Goal: Task Accomplishment & Management: Use online tool/utility

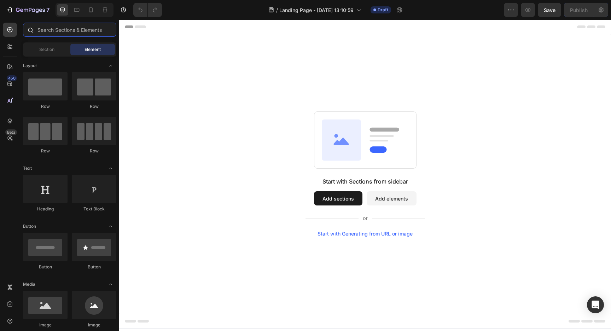
click at [73, 27] on input "text" at bounding box center [69, 30] width 93 height 14
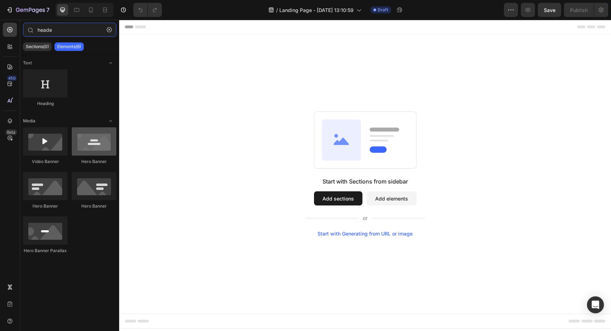
type input "heade"
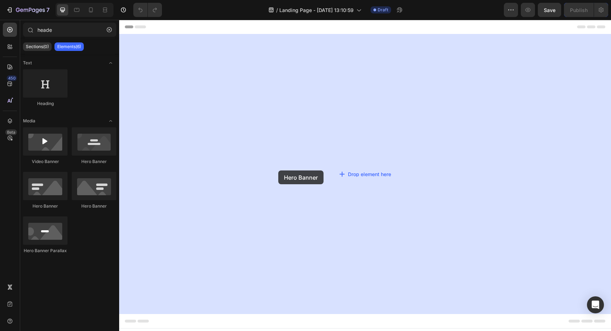
drag, startPoint x: 210, startPoint y: 169, endPoint x: 278, endPoint y: 170, distance: 68.6
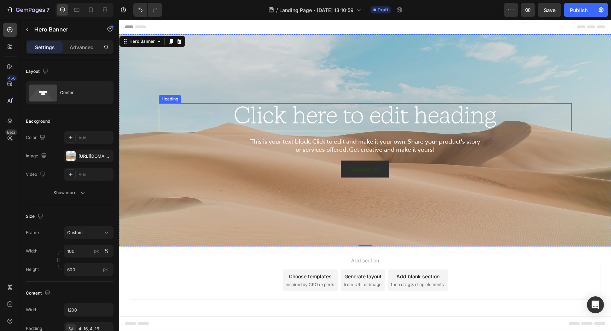
click at [409, 118] on h2 "Click here to edit heading" at bounding box center [365, 117] width 413 height 28
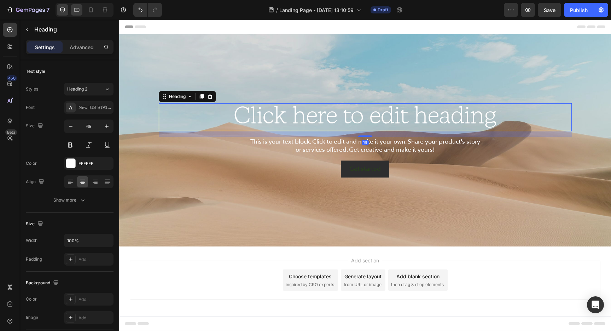
click at [79, 10] on icon at bounding box center [76, 9] width 7 height 7
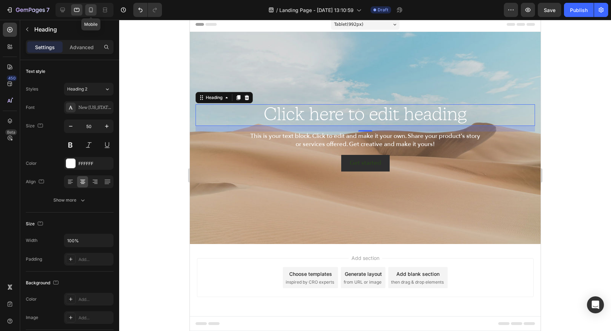
click at [87, 8] on icon at bounding box center [90, 9] width 7 height 7
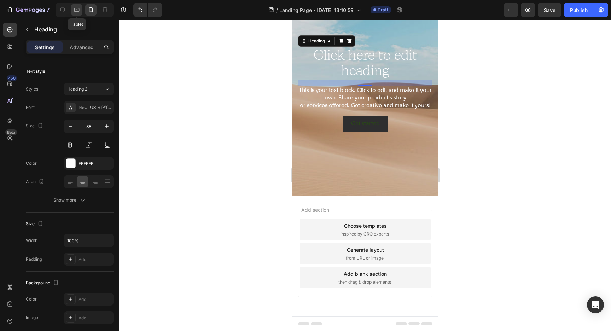
click at [73, 11] on div at bounding box center [76, 9] width 11 height 11
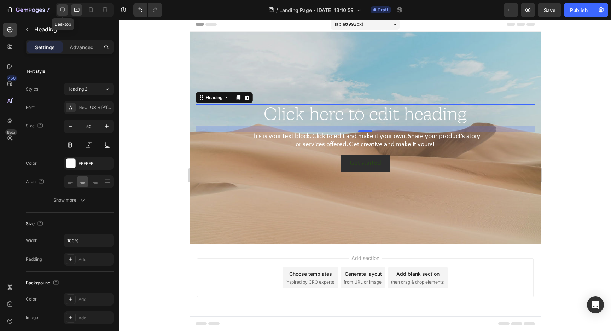
click at [65, 10] on icon at bounding box center [62, 9] width 7 height 7
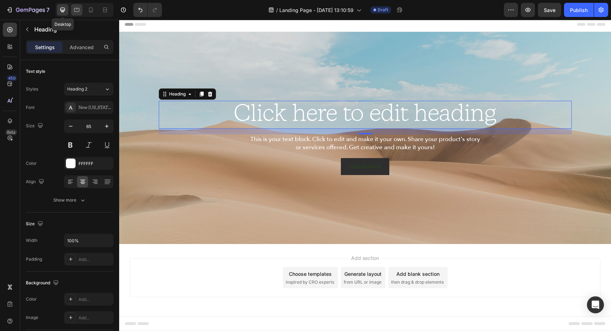
click at [79, 10] on icon at bounding box center [76, 9] width 7 height 7
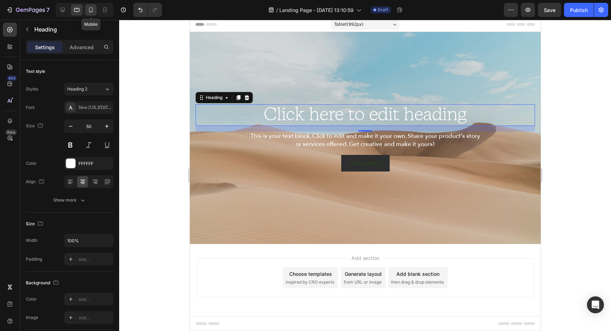
click at [96, 9] on div at bounding box center [90, 9] width 11 height 11
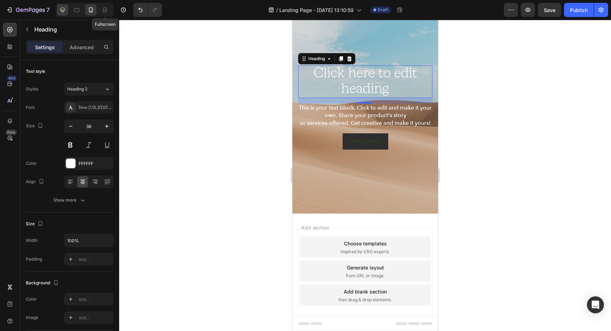
scroll to position [51, 0]
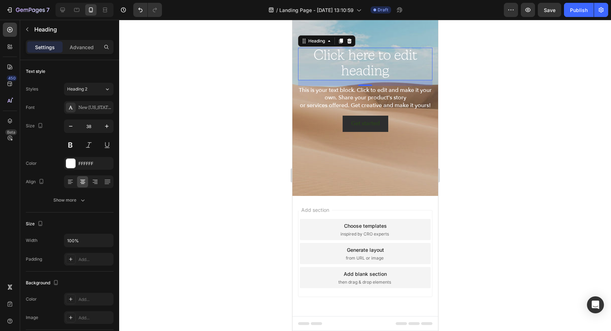
click at [56, 10] on div at bounding box center [85, 10] width 58 height 14
click at [59, 10] on div at bounding box center [62, 9] width 11 height 11
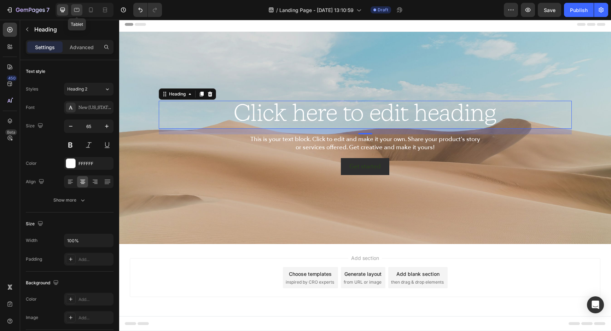
click at [75, 8] on icon at bounding box center [76, 10] width 5 height 4
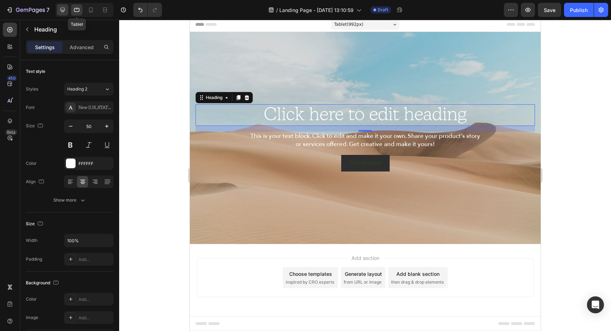
click at [62, 9] on icon at bounding box center [62, 9] width 7 height 7
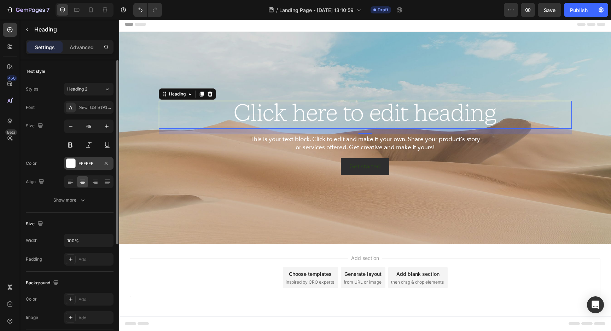
click at [83, 168] on div "FFFFFF" at bounding box center [89, 163] width 50 height 13
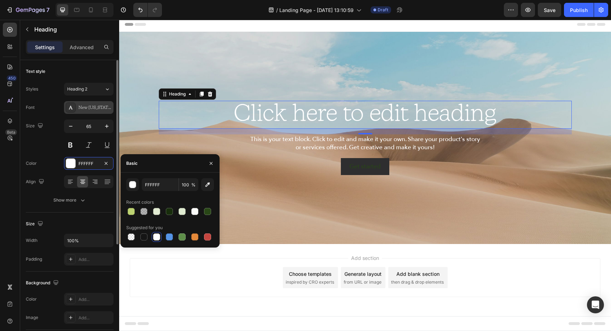
click at [79, 110] on div "New [US_STATE] Thin" at bounding box center [95, 108] width 33 height 6
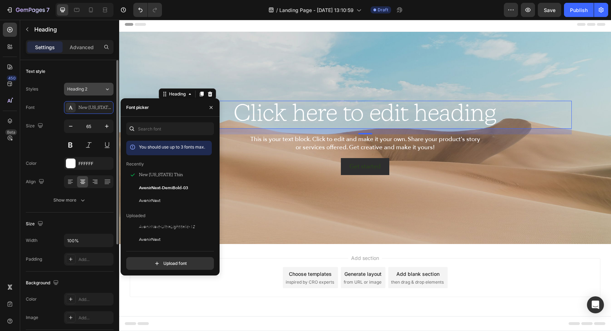
click at [79, 84] on button "Heading 2" at bounding box center [89, 89] width 50 height 13
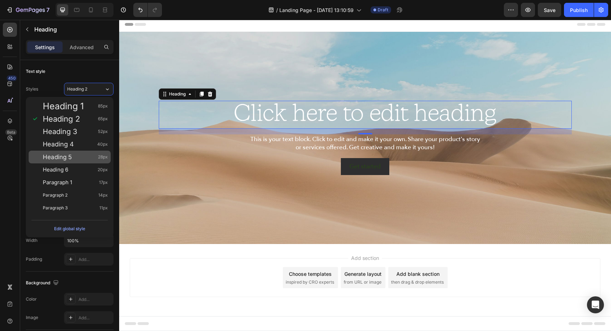
click at [68, 155] on span "Heading 5" at bounding box center [57, 157] width 29 height 7
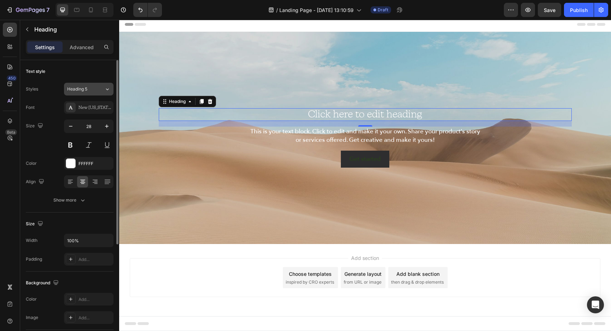
click at [73, 87] on span "Heading 5" at bounding box center [77, 89] width 20 height 6
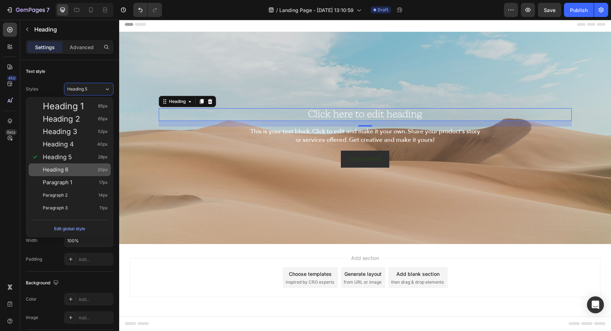
click at [65, 171] on span "Heading 6" at bounding box center [55, 169] width 25 height 7
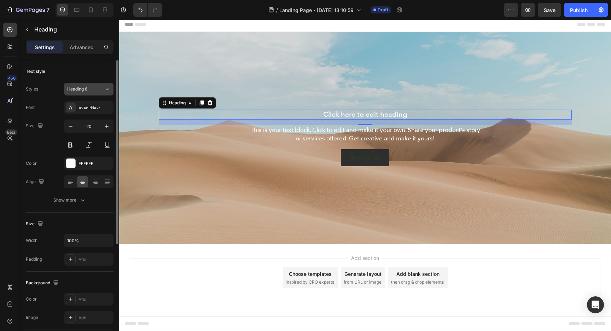
click at [88, 88] on div "Heading 6" at bounding box center [81, 89] width 29 height 6
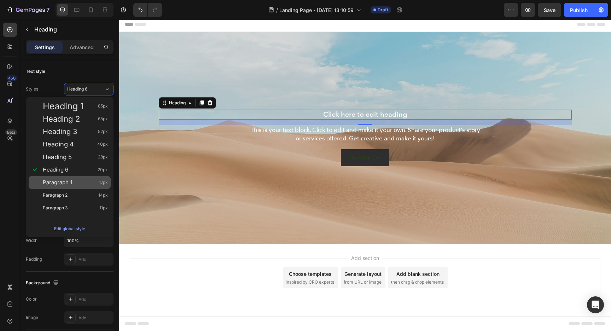
click at [71, 182] on span "Paragraph 1" at bounding box center [57, 182] width 29 height 7
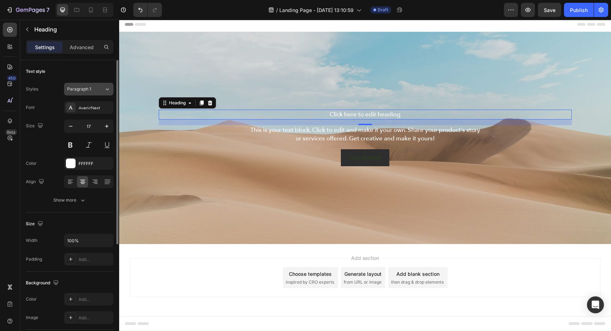
click at [98, 88] on div "Paragraph 1" at bounding box center [85, 89] width 37 height 6
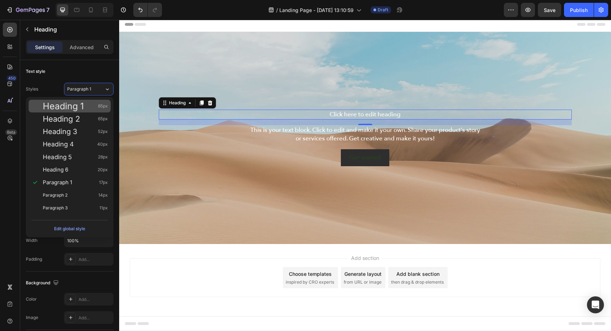
click at [84, 110] on div "Heading 1 85px" at bounding box center [70, 106] width 82 height 13
type input "85"
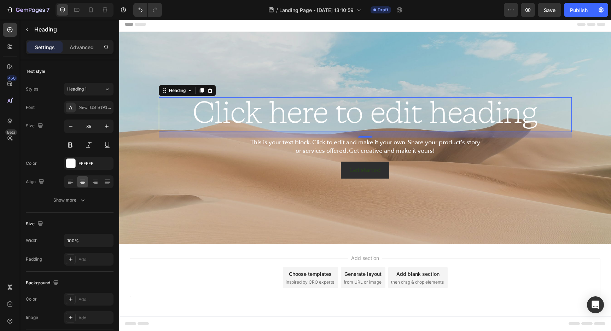
click at [352, 109] on h2 "Click here to edit heading" at bounding box center [365, 114] width 413 height 35
click at [352, 109] on p "Click here to edit heading" at bounding box center [366, 114] width 412 height 33
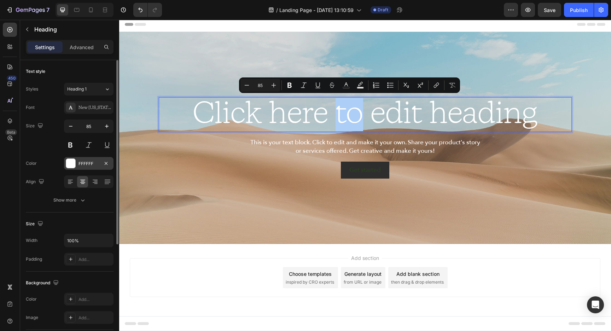
click at [82, 169] on div "FFFFFF" at bounding box center [89, 163] width 50 height 13
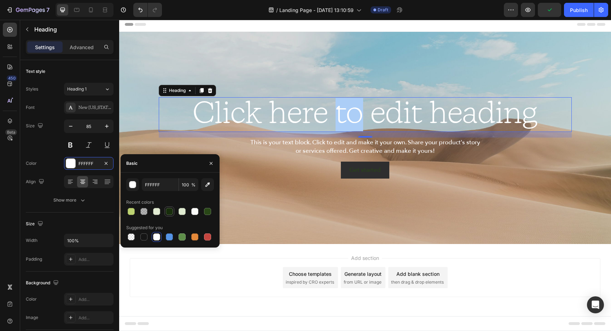
click at [170, 213] on div at bounding box center [169, 211] width 7 height 7
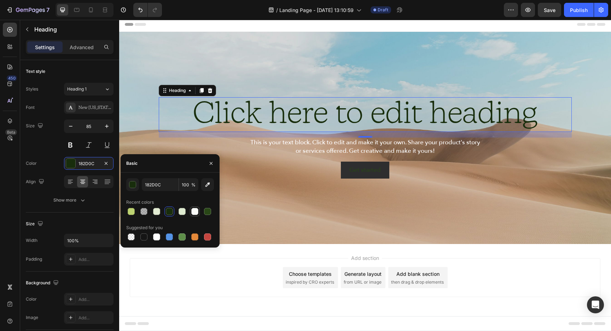
click at [195, 214] on div at bounding box center [194, 211] width 7 height 7
type input "FAFCF8"
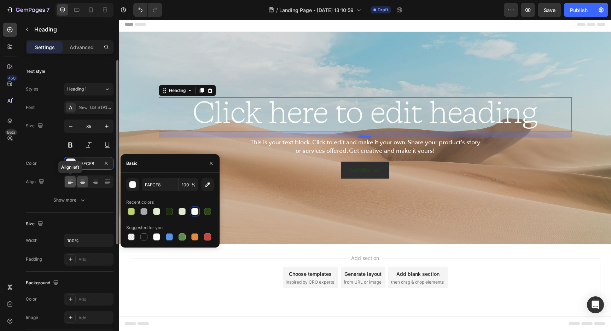
click at [70, 177] on div at bounding box center [70, 181] width 11 height 11
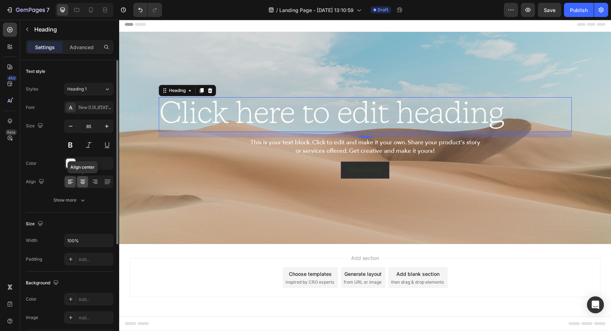
click at [80, 184] on icon at bounding box center [82, 181] width 7 height 7
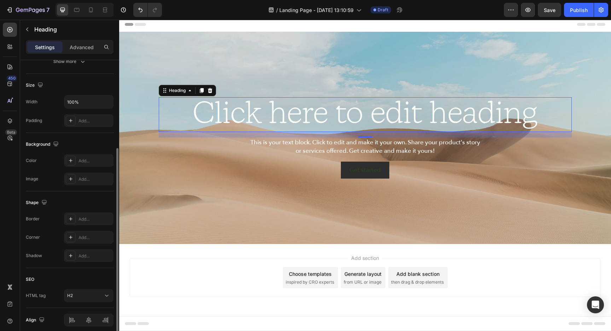
scroll to position [168, 0]
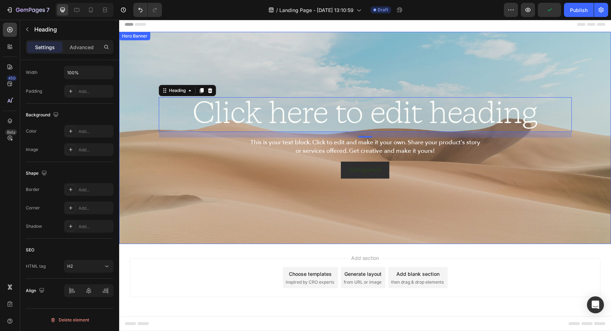
click at [283, 190] on div "Background Image" at bounding box center [365, 138] width 492 height 212
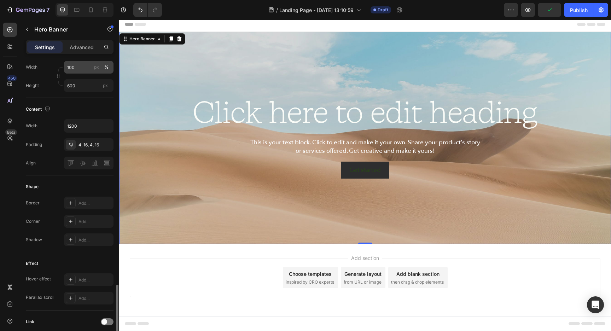
scroll to position [297, 0]
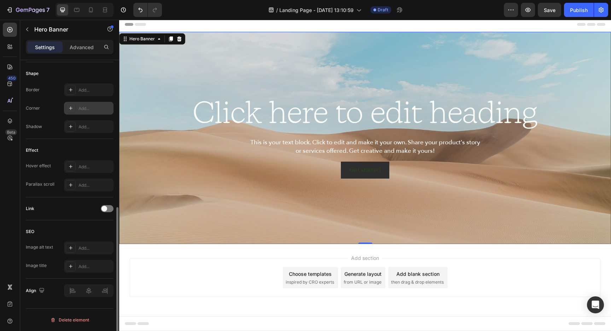
click at [91, 105] on div "Add..." at bounding box center [89, 108] width 50 height 13
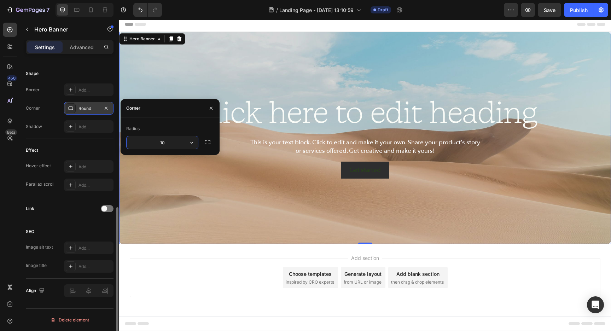
type input "10"
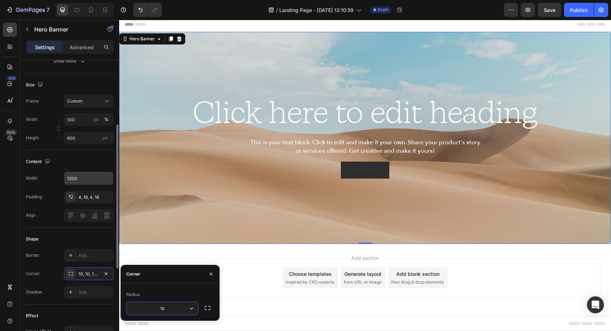
scroll to position [127, 0]
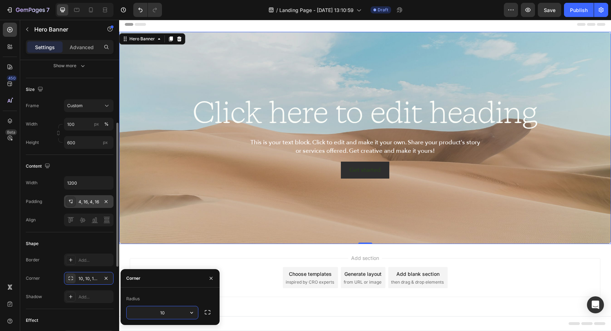
click at [79, 198] on div "4, 16, 4, 16" at bounding box center [89, 201] width 50 height 13
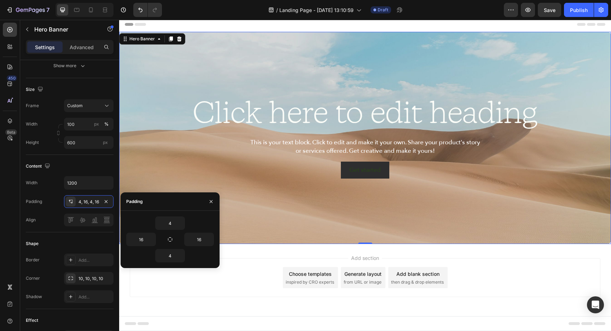
click at [78, 41] on div "Settings Advanced" at bounding box center [70, 47] width 88 height 14
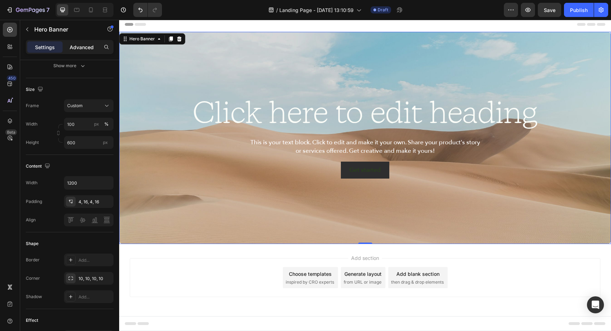
click at [78, 47] on p "Advanced" at bounding box center [82, 47] width 24 height 7
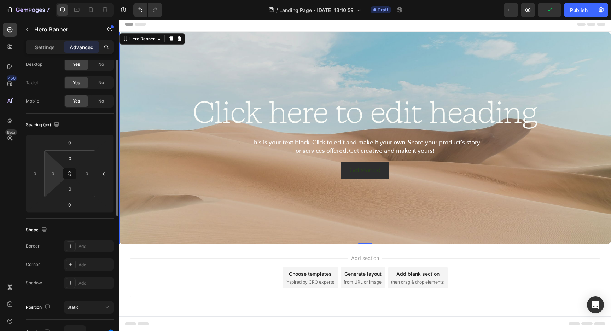
scroll to position [0, 0]
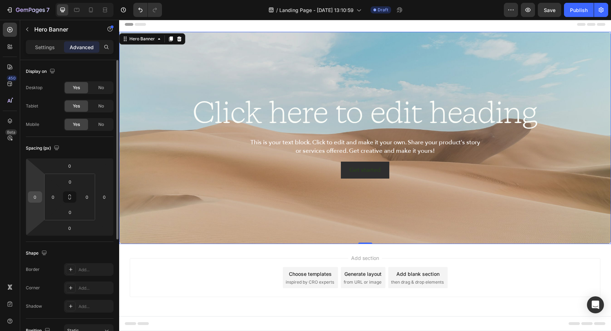
click at [36, 195] on input "0" at bounding box center [35, 197] width 11 height 11
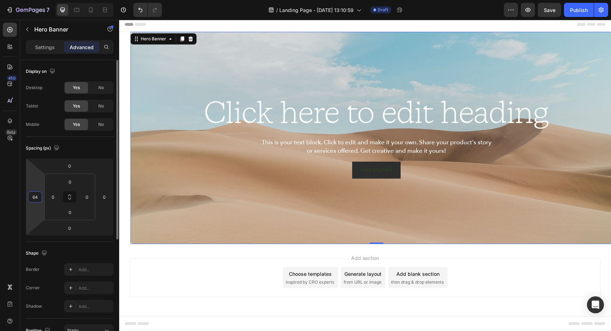
type input "64"
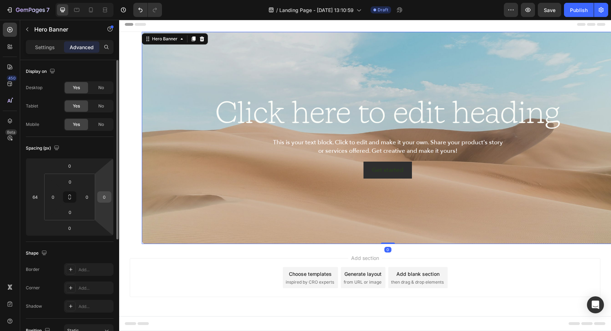
click at [107, 202] on input "0" at bounding box center [104, 197] width 11 height 11
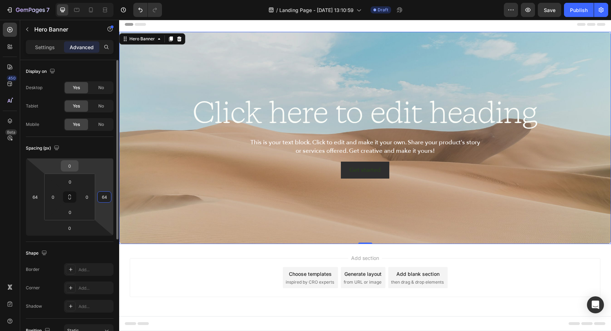
scroll to position [14, 0]
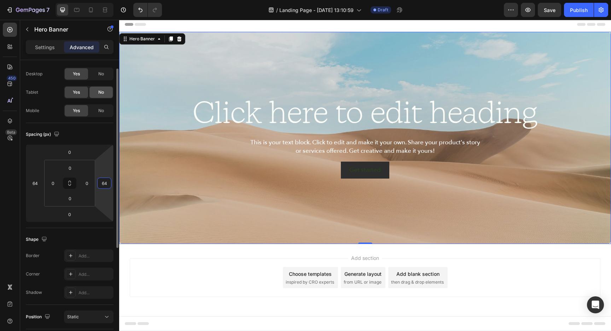
type input "64"
click at [101, 91] on span "No" at bounding box center [101, 92] width 6 height 6
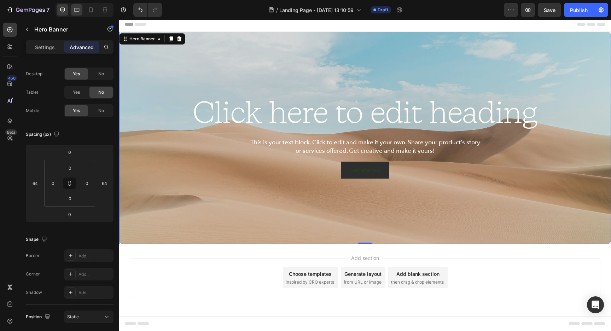
click at [73, 8] on icon at bounding box center [76, 9] width 7 height 7
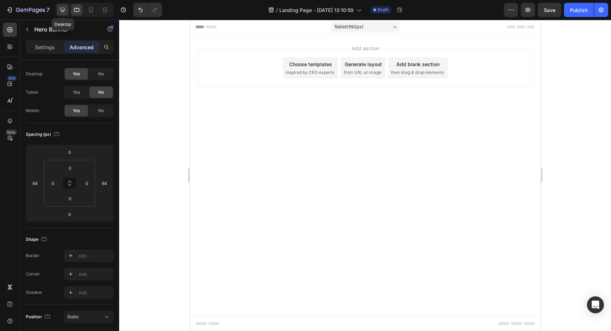
click at [62, 10] on icon at bounding box center [62, 9] width 7 height 7
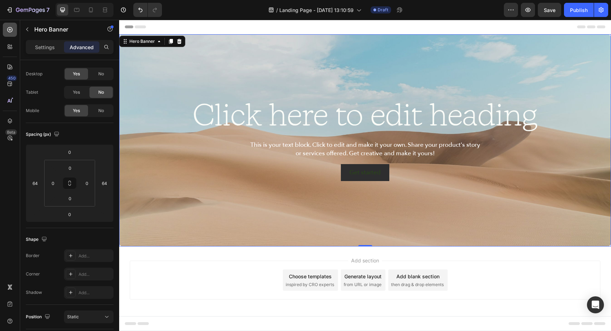
click at [10, 28] on icon at bounding box center [9, 29] width 7 height 7
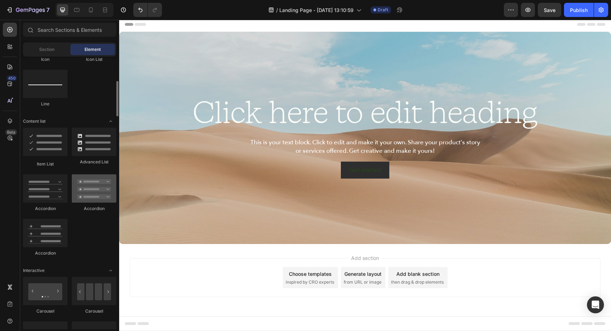
scroll to position [505, 0]
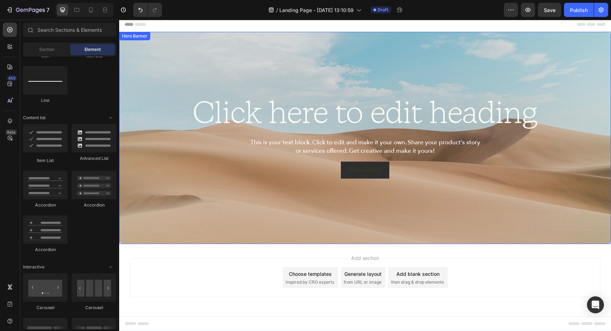
click at [213, 43] on div "Background Image" at bounding box center [365, 138] width 492 height 212
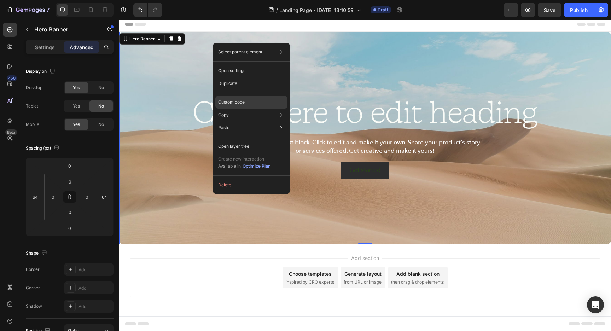
click at [263, 121] on div "Custom code" at bounding box center [251, 127] width 72 height 13
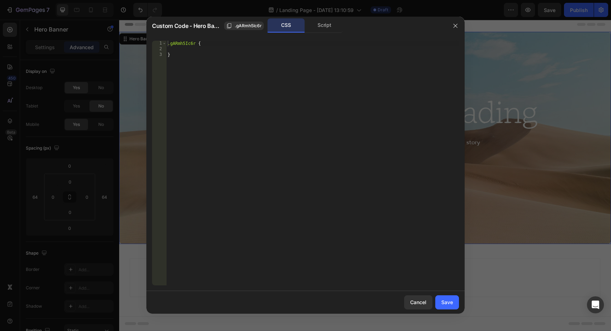
click at [270, 69] on div ".gARmh5Ic6r { }" at bounding box center [312, 169] width 293 height 256
click at [183, 45] on div ".gARmh5Ic6r { }" at bounding box center [312, 169] width 293 height 256
click at [246, 46] on div ".gARmh5Ic6r { }" at bounding box center [312, 169] width 293 height 256
click at [246, 52] on div ".gARmh5Ic6r { }" at bounding box center [312, 169] width 293 height 256
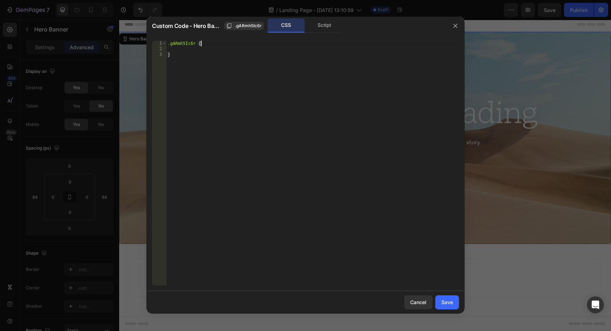
type textarea "}"
click at [248, 51] on div ".gARmh5Ic6r { }" at bounding box center [312, 169] width 293 height 256
type textarea "l"
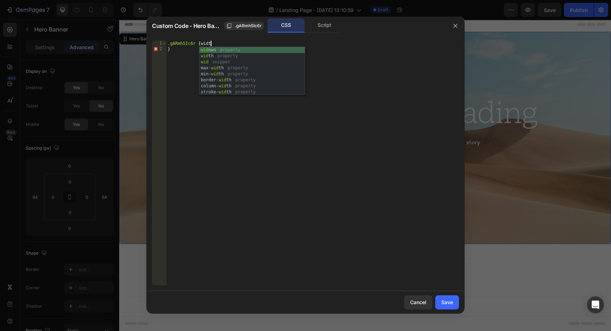
scroll to position [0, 3]
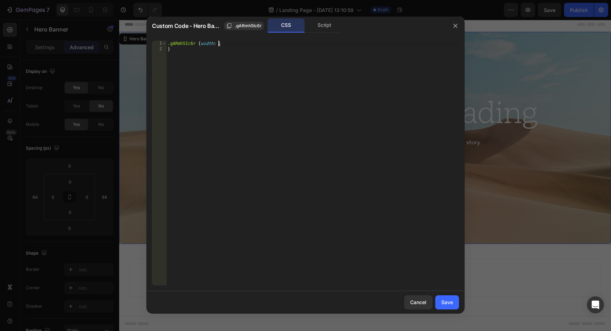
click at [277, 120] on div ".gARmh5Ic6r { width : ; }" at bounding box center [312, 169] width 293 height 256
type textarea ".gARmh5Ic6r {width: ; }"
click at [419, 303] on div "Cancel" at bounding box center [418, 302] width 16 height 7
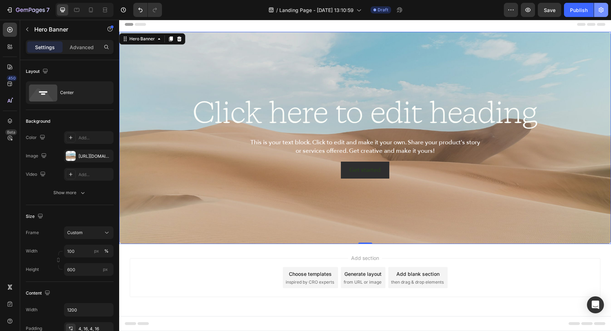
click at [599, 15] on button "button" at bounding box center [601, 10] width 14 height 14
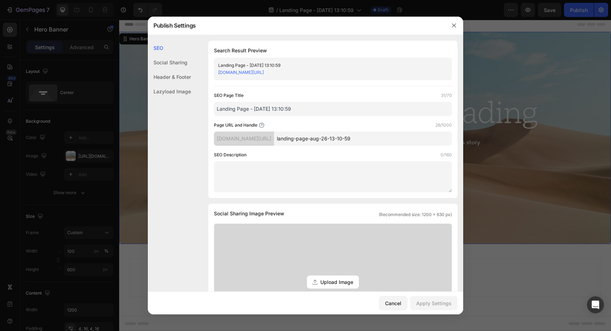
click at [399, 149] on div "SEO Page Title 31/70 Landing Page - [DATE] 13:10:59 Page URL and Handle 28/1000…" at bounding box center [333, 142] width 238 height 100
drag, startPoint x: 328, startPoint y: 141, endPoint x: 423, endPoint y: 139, distance: 94.8
click at [423, 139] on input "landing-page-aug-26-13-10-59" at bounding box center [363, 139] width 178 height 14
type input "promo-spring"
click at [331, 109] on input "Landing Page - [DATE] 13:10:59" at bounding box center [333, 109] width 238 height 14
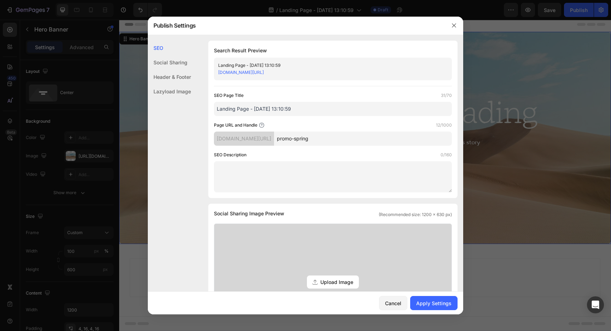
drag, startPoint x: 299, startPoint y: 112, endPoint x: 200, endPoint y: 108, distance: 98.8
click at [200, 108] on div "SEO Search Result Preview Landing Page - [DATE] 13:10:59 [DOMAIN_NAME][URL] SEO…" at bounding box center [306, 316] width 316 height 550
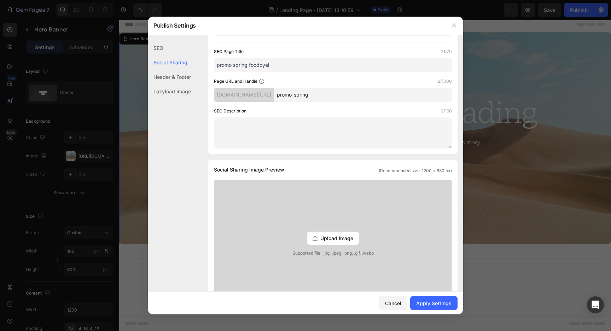
type input "promo spring foodcyel"
click at [294, 123] on textarea at bounding box center [333, 132] width 238 height 31
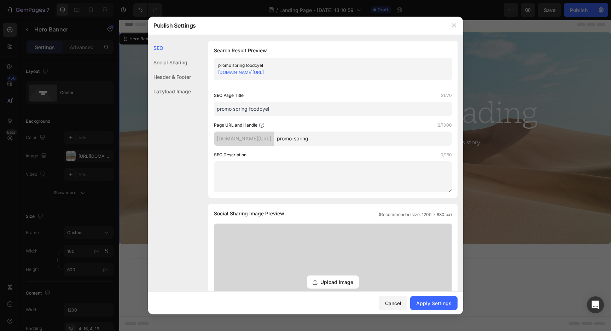
type textarea "S"
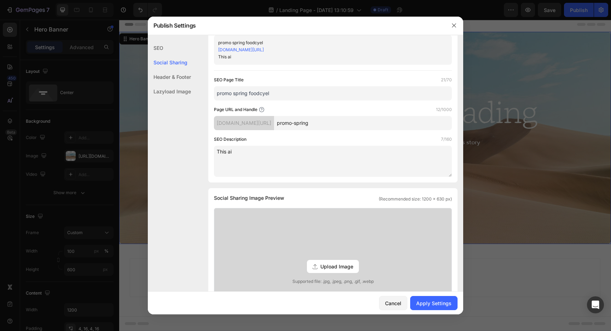
scroll to position [10, 0]
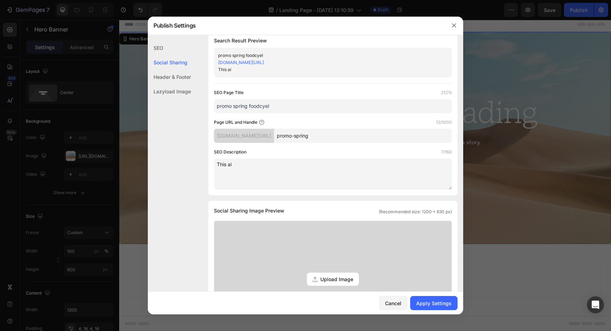
click at [329, 176] on textarea "This ai" at bounding box center [333, 173] width 238 height 31
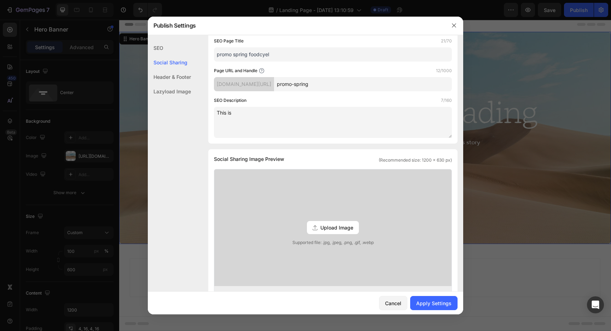
scroll to position [115, 0]
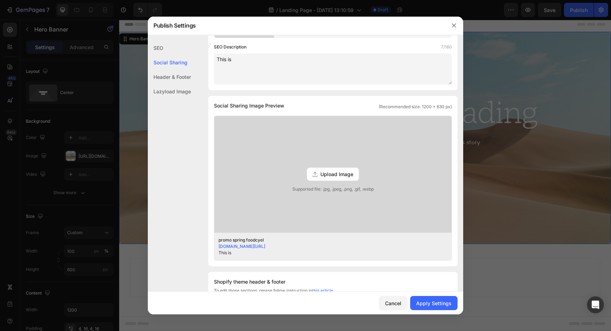
type textarea "This is"
click at [364, 176] on div "Upload Image Supported file: .jpg, .jpeg, .png, .gif, .webp" at bounding box center [332, 174] width 237 height 117
click at [0, 0] on input "Upload Image Supported file: .jpg, .jpeg, .png, .gif, .webp" at bounding box center [0, 0] width 0 height 0
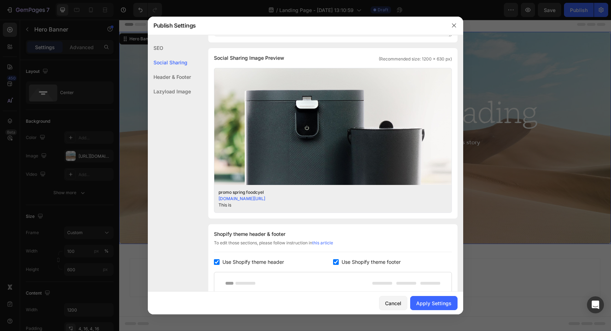
scroll to position [158, 0]
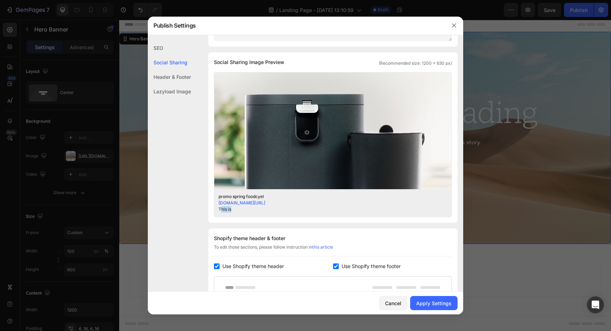
drag, startPoint x: 220, startPoint y: 209, endPoint x: 237, endPoint y: 212, distance: 16.8
click at [237, 212] on div "This is" at bounding box center [328, 209] width 218 height 6
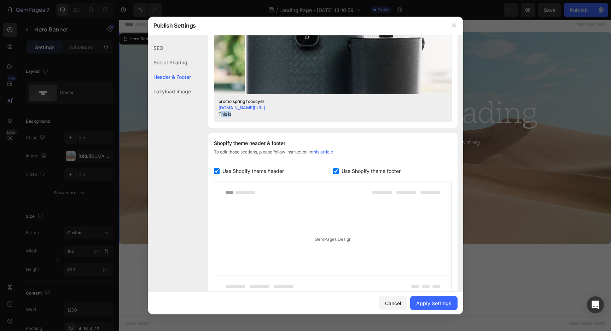
scroll to position [273, 0]
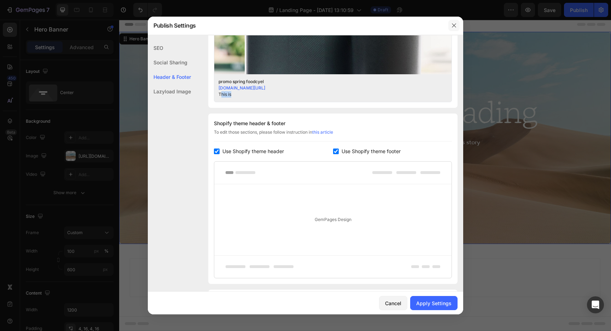
click at [450, 29] on button "button" at bounding box center [453, 25] width 11 height 11
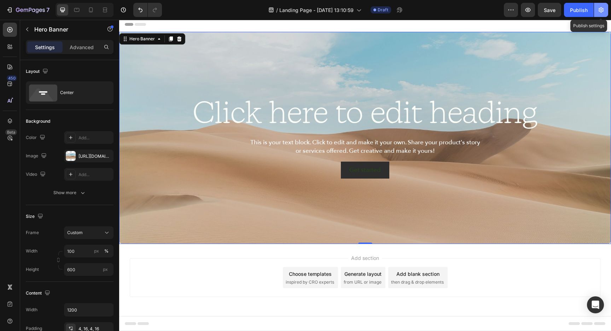
click at [600, 10] on icon "button" at bounding box center [601, 9] width 5 height 5
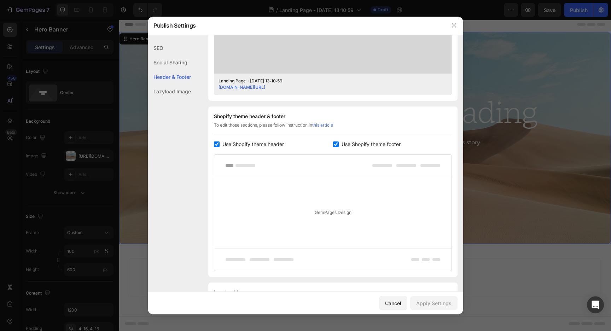
scroll to position [304, 0]
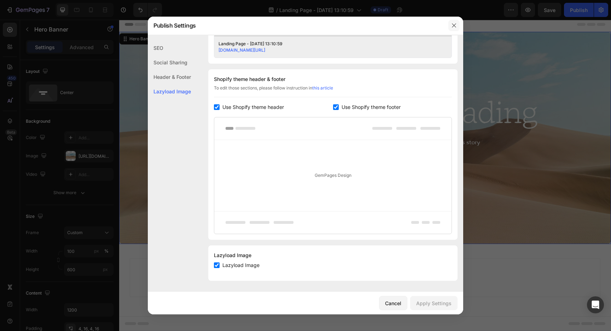
click at [457, 27] on button "button" at bounding box center [453, 25] width 11 height 11
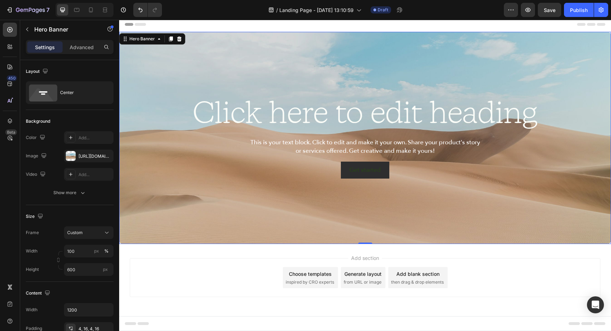
click at [375, 222] on div "Background Image" at bounding box center [365, 138] width 492 height 212
click at [125, 40] on icon at bounding box center [125, 39] width 6 height 6
click at [410, 233] on div "Background Image" at bounding box center [365, 138] width 492 height 212
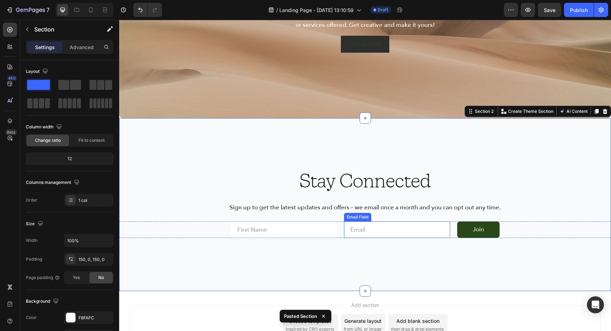
scroll to position [190, 0]
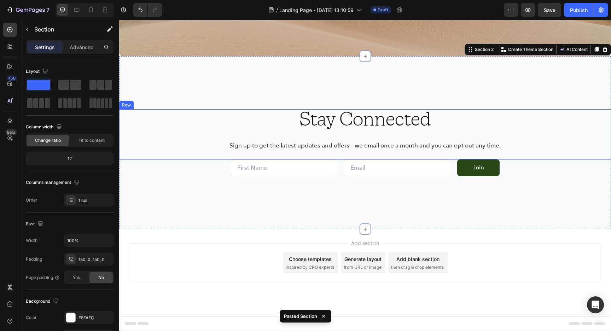
click at [380, 148] on p "Sign up to get the latest updates and offers – we email once a month and you ca…" at bounding box center [365, 145] width 294 height 8
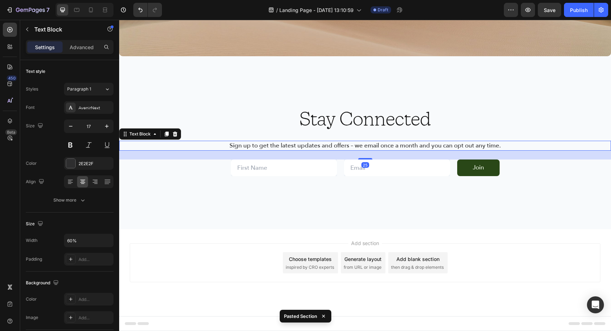
click at [380, 148] on p "Sign up to get the latest updates and offers – we email once a month and you ca…" at bounding box center [365, 145] width 294 height 8
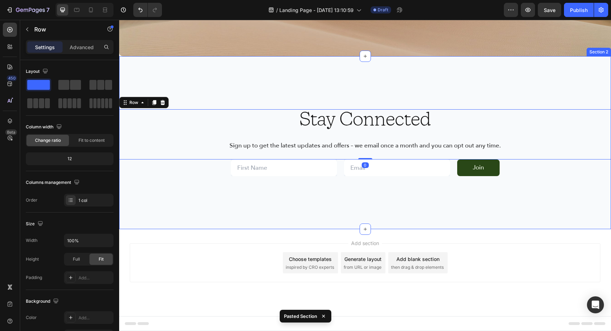
drag, startPoint x: 184, startPoint y: 73, endPoint x: 144, endPoint y: 55, distance: 44.0
click at [144, 55] on div "Click here to edit heading Heading This is your text block. Click to edit and m…" at bounding box center [365, 36] width 492 height 385
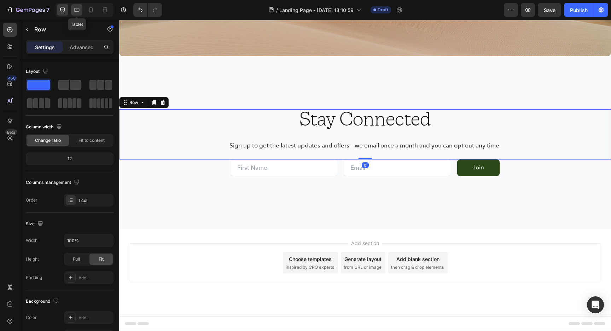
click at [77, 9] on icon at bounding box center [76, 10] width 5 height 4
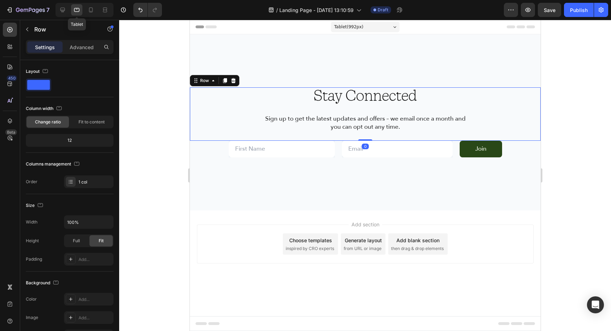
click at [83, 9] on div "Tablet" at bounding box center [85, 10] width 58 height 14
click at [86, 10] on div at bounding box center [90, 9] width 11 height 11
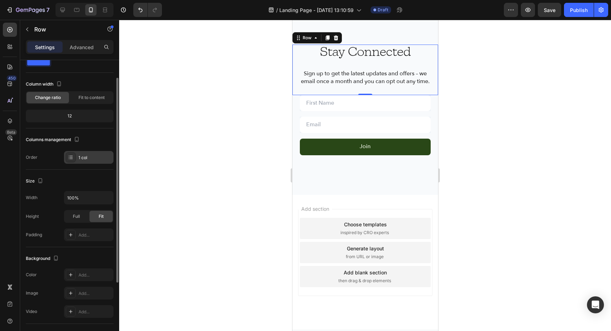
scroll to position [25, 0]
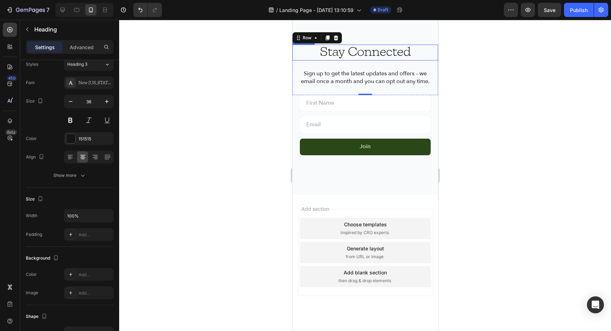
click at [386, 56] on h1 "Stay Connected" at bounding box center [365, 53] width 146 height 16
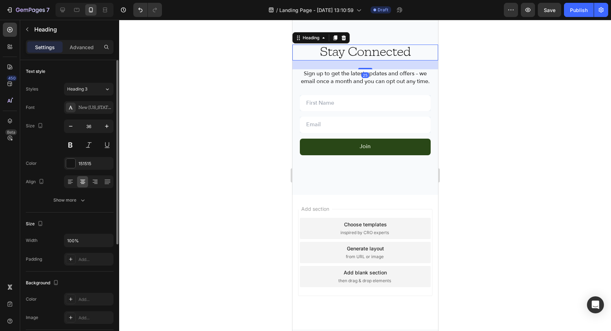
click at [386, 56] on h1 "Stay Connected" at bounding box center [365, 53] width 146 height 16
click at [386, 56] on p "Stay Connected" at bounding box center [365, 52] width 144 height 15
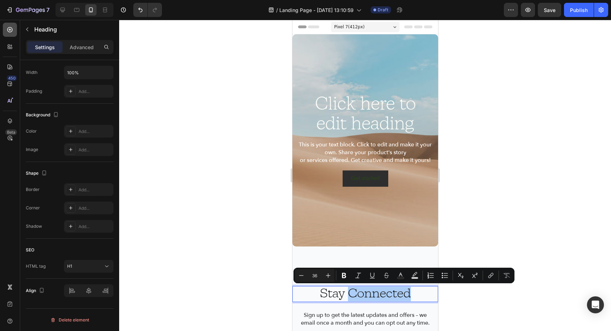
click at [10, 34] on div at bounding box center [10, 30] width 14 height 14
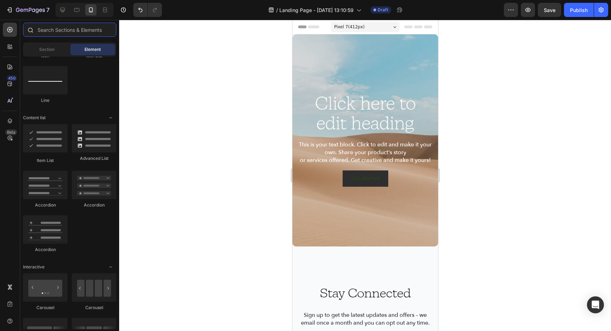
click at [49, 31] on input "text" at bounding box center [69, 30] width 93 height 14
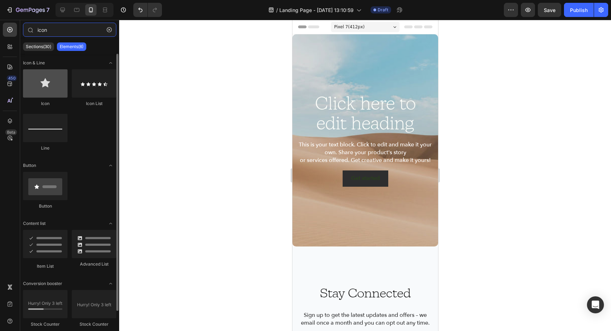
type input "icon"
click at [36, 83] on div at bounding box center [45, 83] width 45 height 28
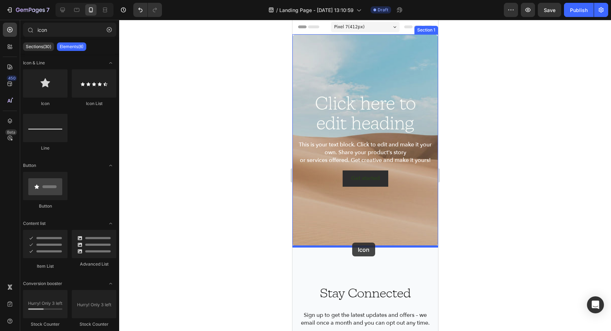
drag, startPoint x: 328, startPoint y: 105, endPoint x: 352, endPoint y: 243, distance: 139.3
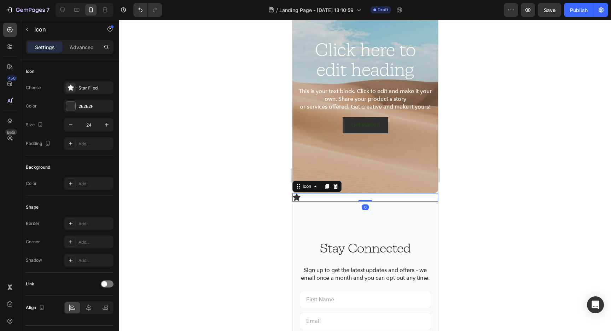
scroll to position [64, 0]
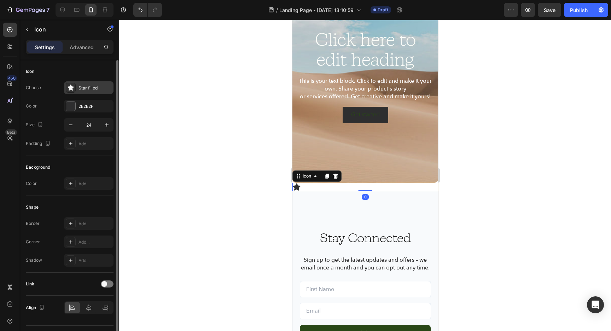
click at [81, 89] on div "Star filled" at bounding box center [95, 88] width 33 height 6
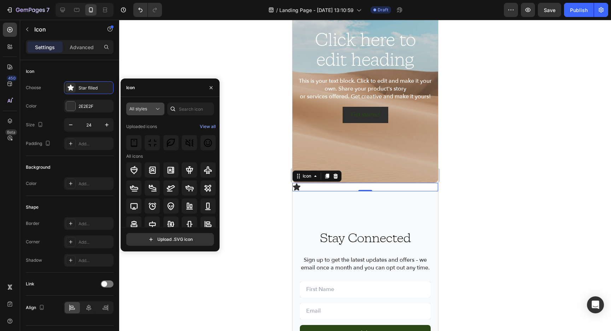
click at [142, 112] on div "All styles" at bounding box center [145, 108] width 32 height 7
click at [187, 106] on input "text" at bounding box center [190, 109] width 47 height 13
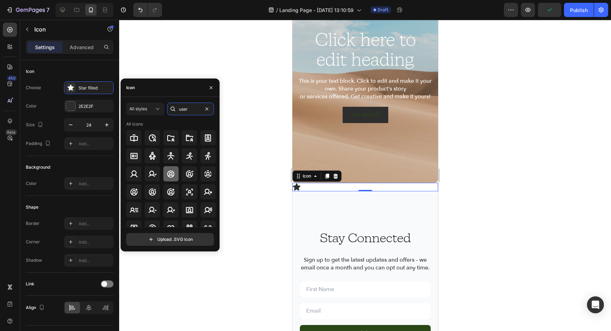
scroll to position [17, 0]
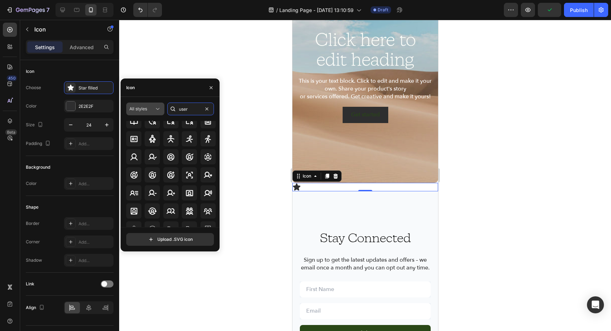
type input "user"
click at [147, 113] on button "All styles" at bounding box center [145, 109] width 38 height 13
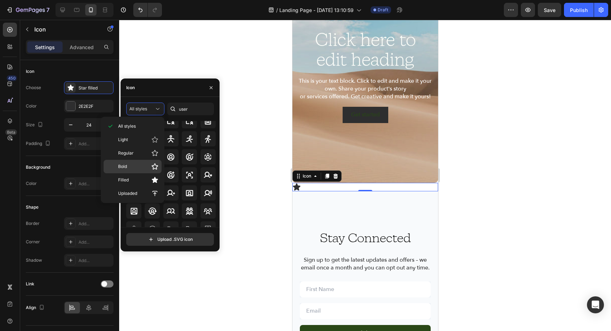
click at [146, 170] on p "Bold" at bounding box center [138, 166] width 40 height 7
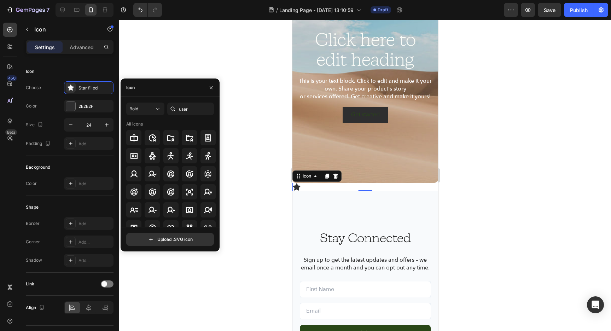
scroll to position [8, 0]
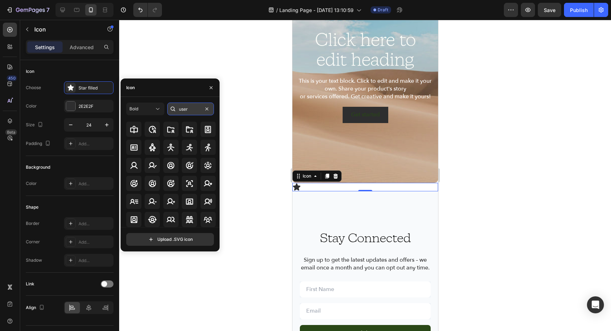
click at [188, 113] on input "user" at bounding box center [190, 109] width 47 height 13
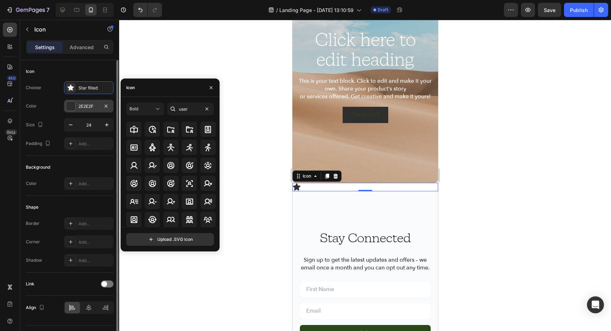
click at [76, 111] on div "2E2E2F" at bounding box center [89, 106] width 50 height 13
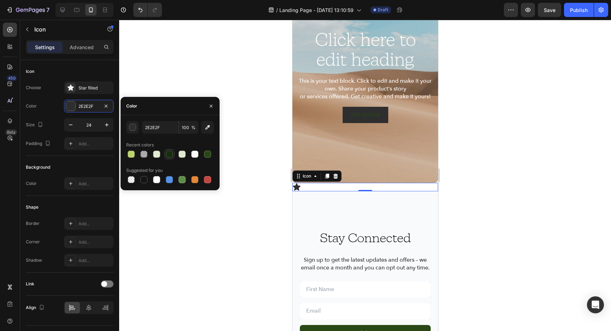
click at [172, 157] on div at bounding box center [169, 154] width 8 height 8
click at [190, 155] on div at bounding box center [195, 154] width 10 height 10
click at [196, 152] on div at bounding box center [194, 154] width 7 height 7
click at [174, 154] on div at bounding box center [170, 154] width 88 height 10
click at [170, 154] on div at bounding box center [169, 154] width 7 height 7
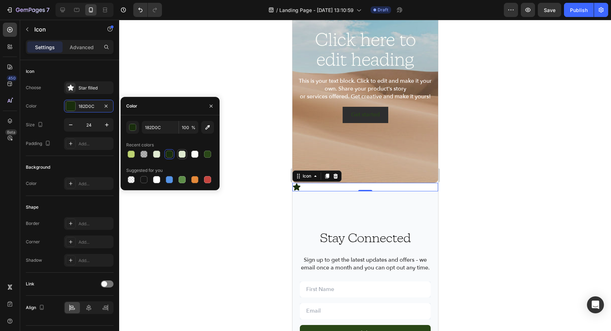
click at [179, 154] on div at bounding box center [182, 154] width 7 height 7
type input "DFEBD0"
click at [335, 176] on icon at bounding box center [335, 176] width 5 height 5
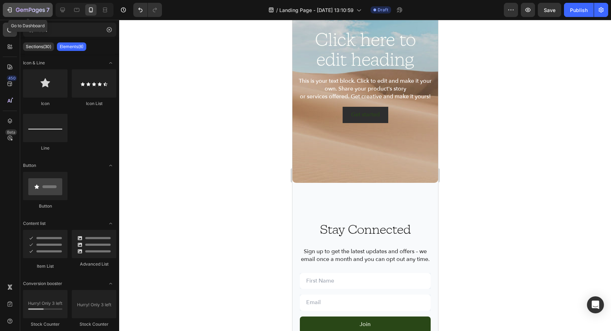
click at [14, 15] on button "7" at bounding box center [28, 10] width 50 height 14
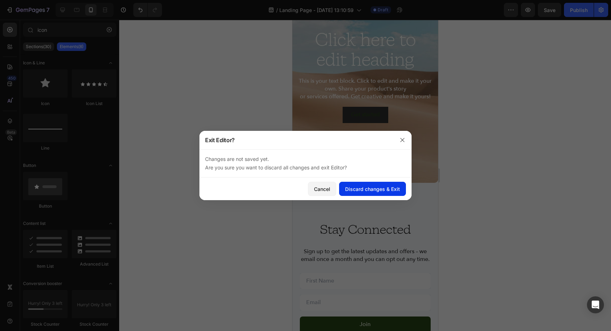
click at [360, 185] on div "Discard changes & Exit" at bounding box center [372, 188] width 55 height 7
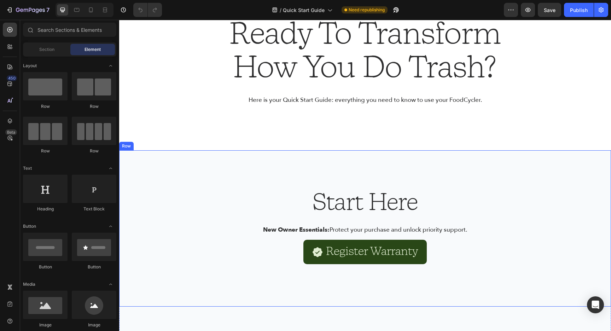
scroll to position [58, 0]
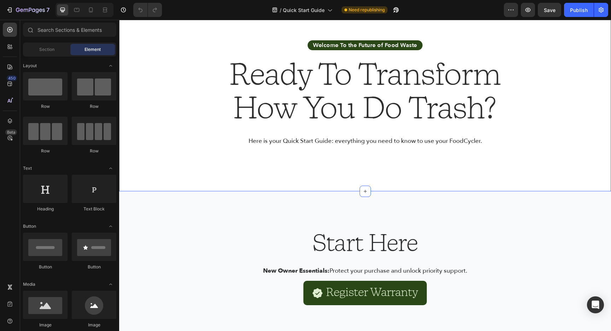
click at [231, 161] on div "Welcome To the Future of Food Waste Text Block Ready To Transform How You Do Tr…" at bounding box center [365, 84] width 492 height 215
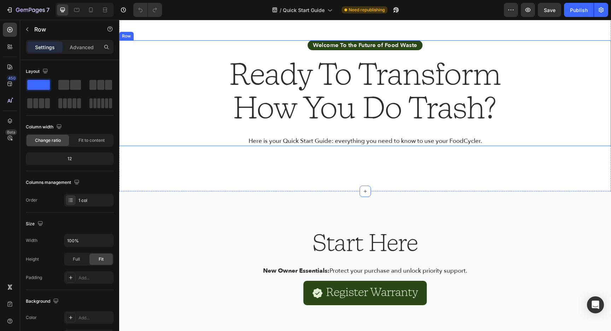
click at [203, 53] on div "Welcome To the Future of Food Waste Text Block Ready To Transform How You Do Tr…" at bounding box center [365, 93] width 492 height 106
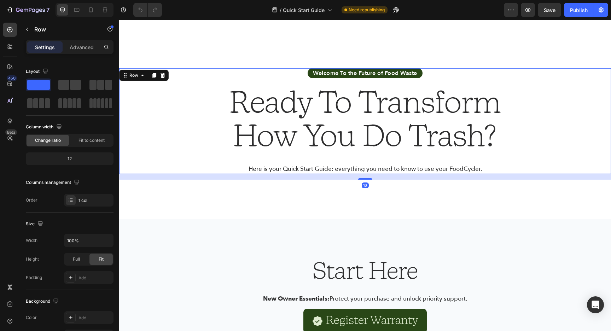
scroll to position [27, 0]
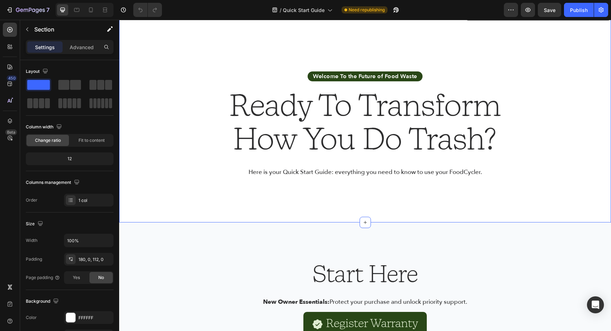
click at [212, 56] on div "Welcome To the Future of Food Waste Text Block Ready To Transform How You Do Tr…" at bounding box center [365, 115] width 492 height 215
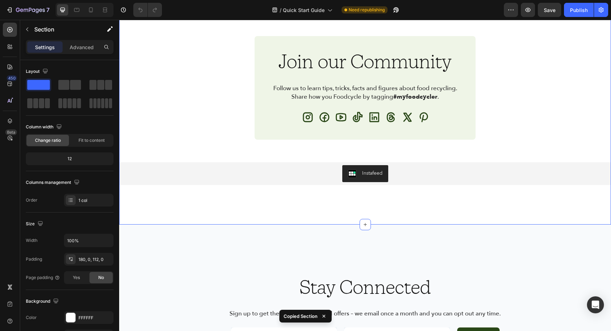
scroll to position [1727, 0]
click at [360, 237] on div "Stay Connected Heading Sign up to get the latest updates and offers – we email …" at bounding box center [365, 310] width 492 height 173
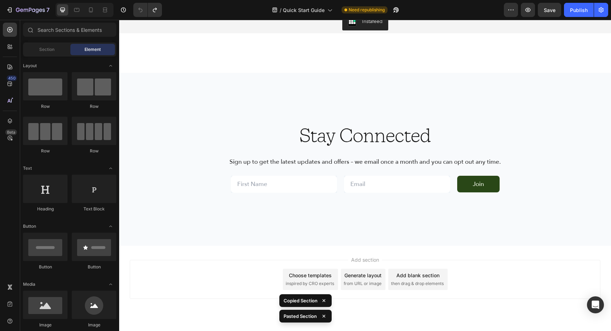
scroll to position [1874, 0]
